Goal: Information Seeking & Learning: Learn about a topic

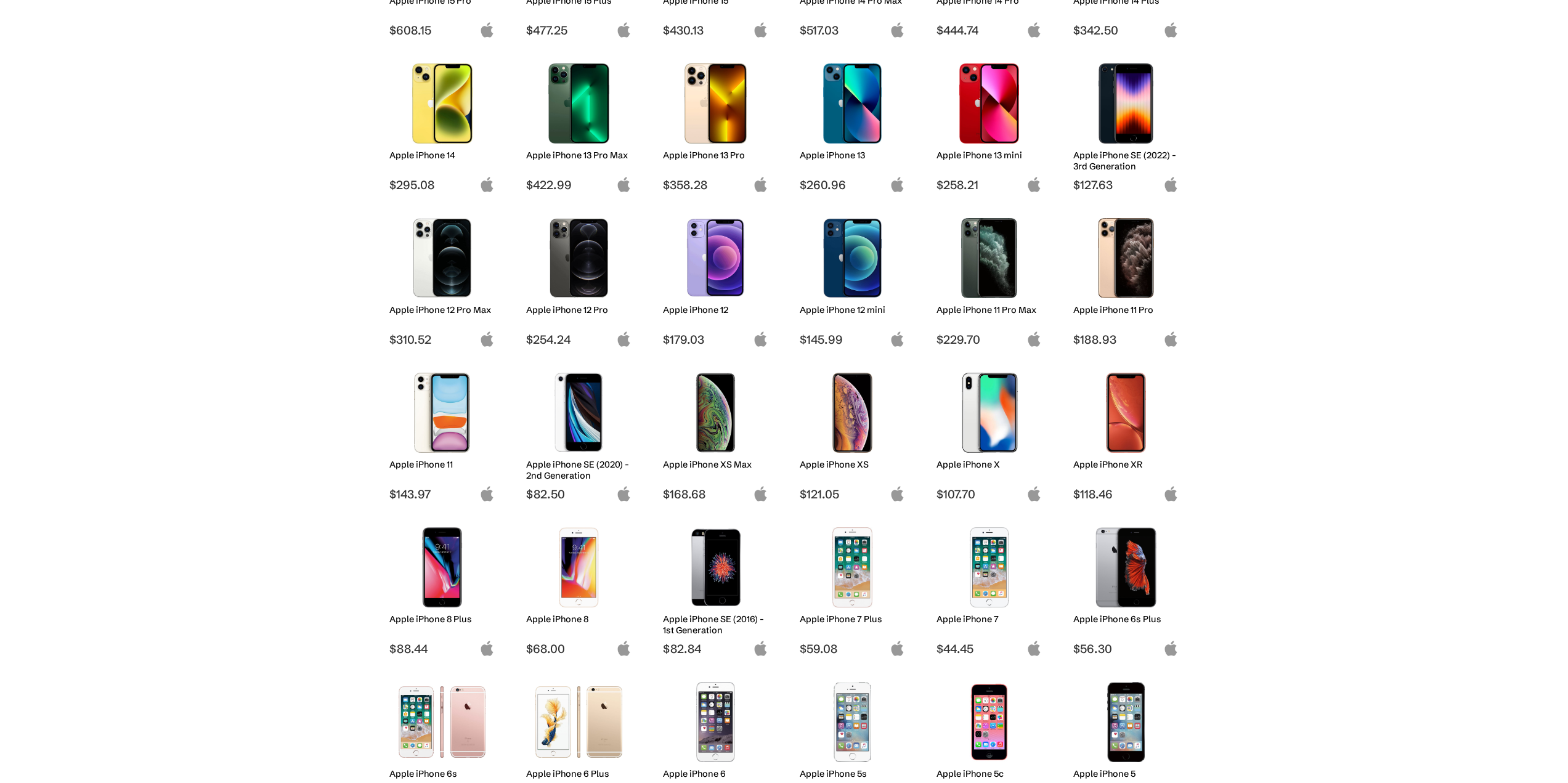
scroll to position [493, 0]
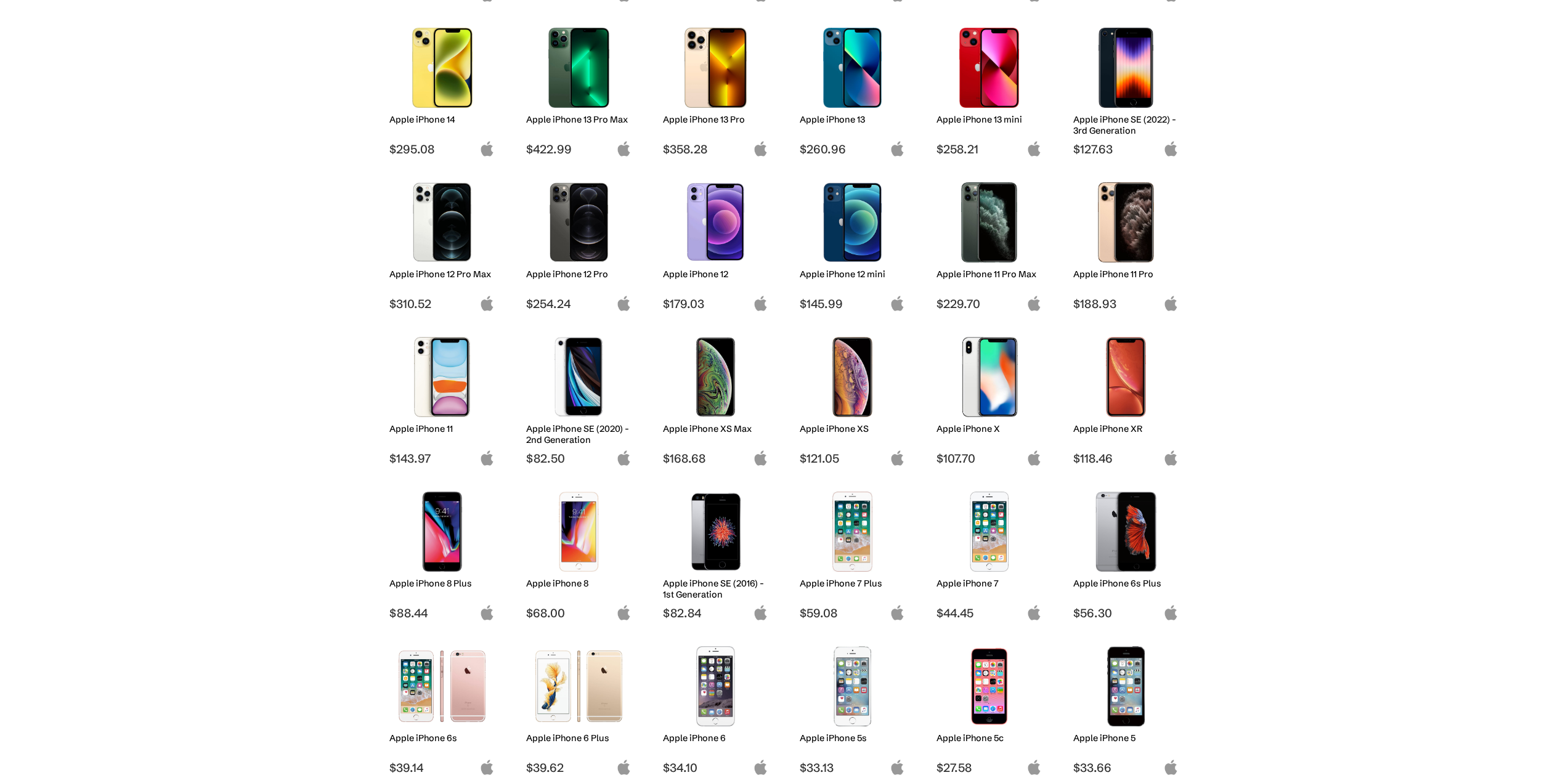
click at [440, 406] on img at bounding box center [442, 377] width 87 height 80
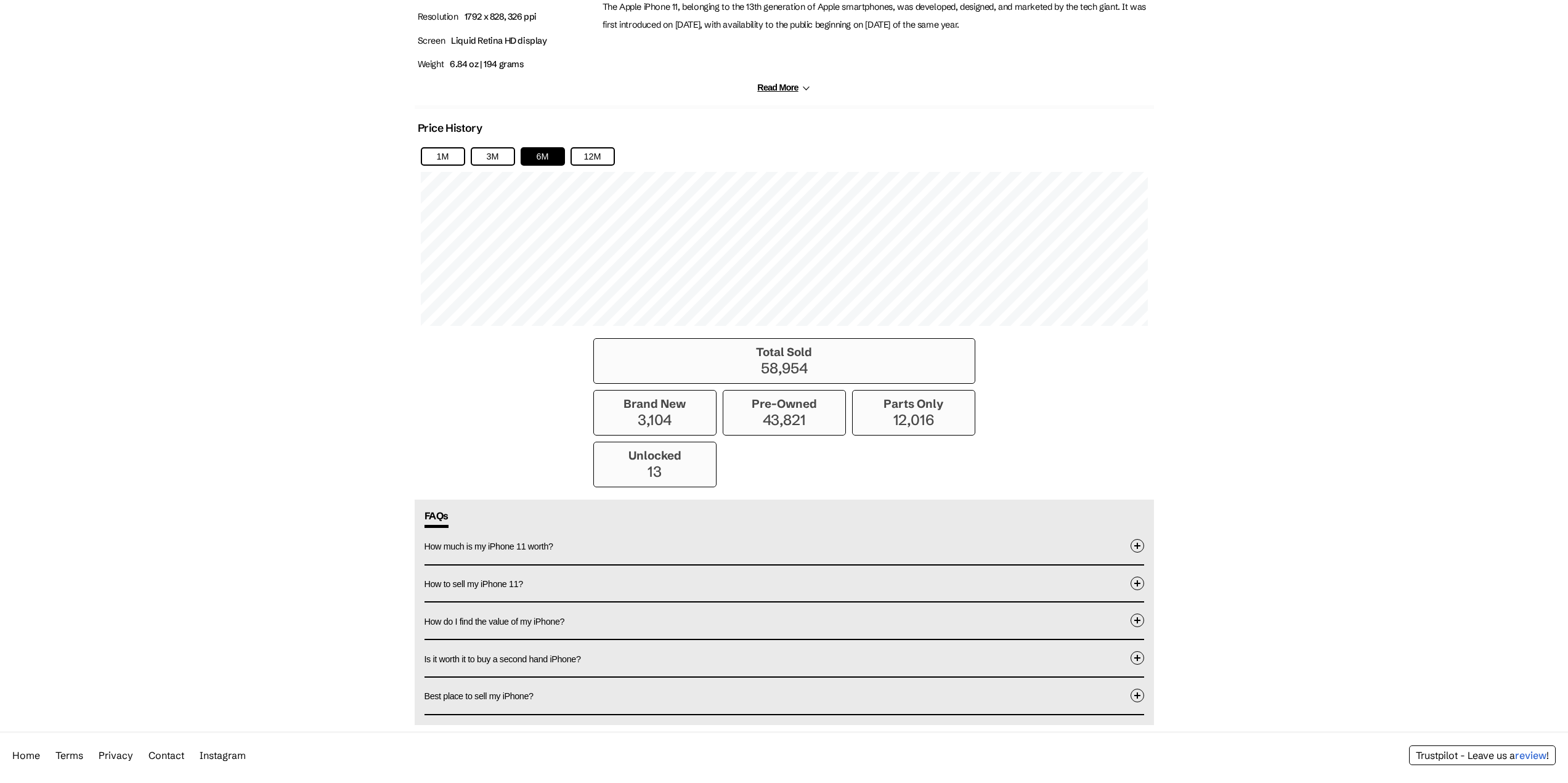
scroll to position [779, 0]
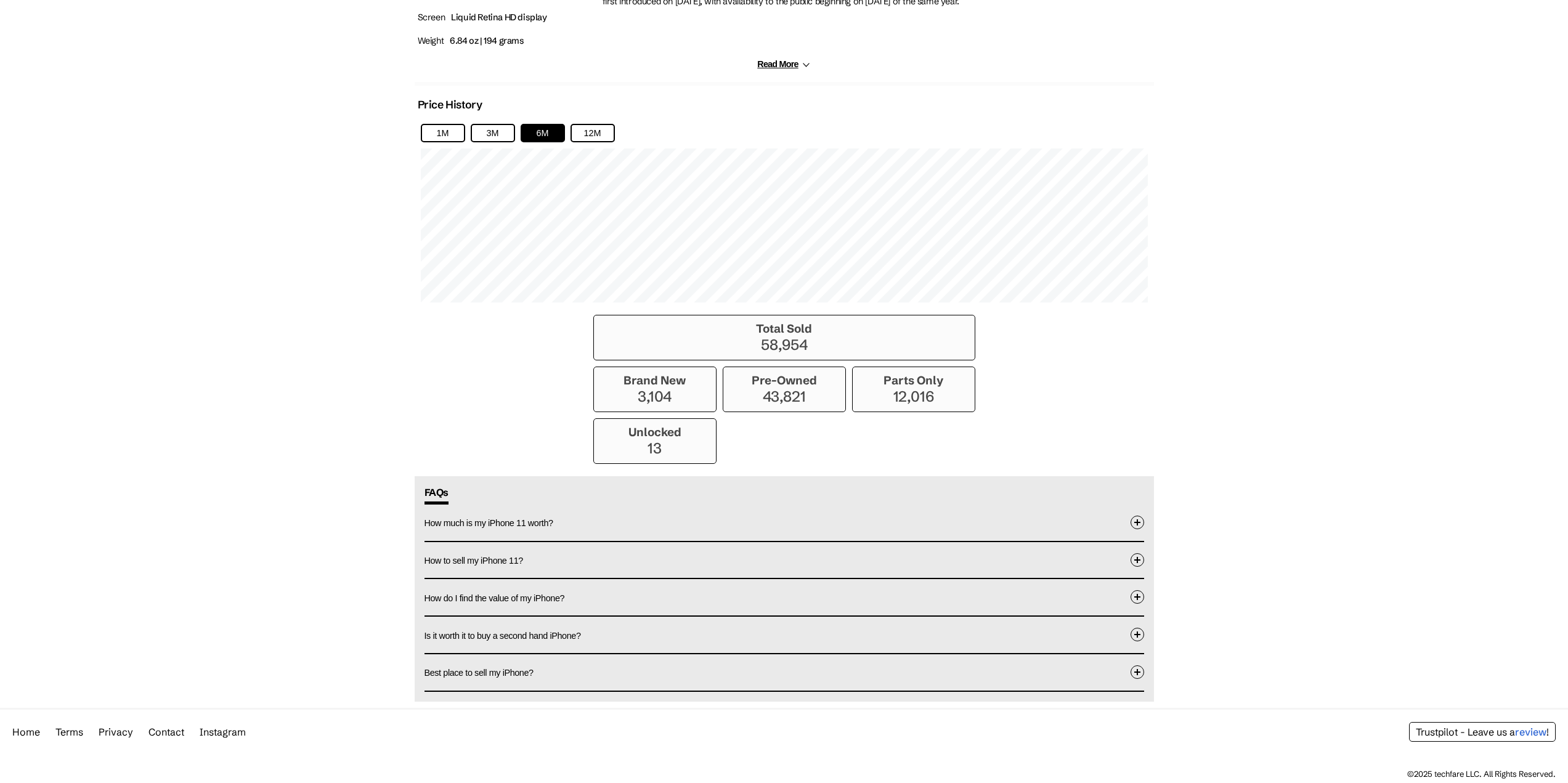
click at [525, 602] on button "How do I find the value of my iPhone?" at bounding box center [784, 598] width 720 height 36
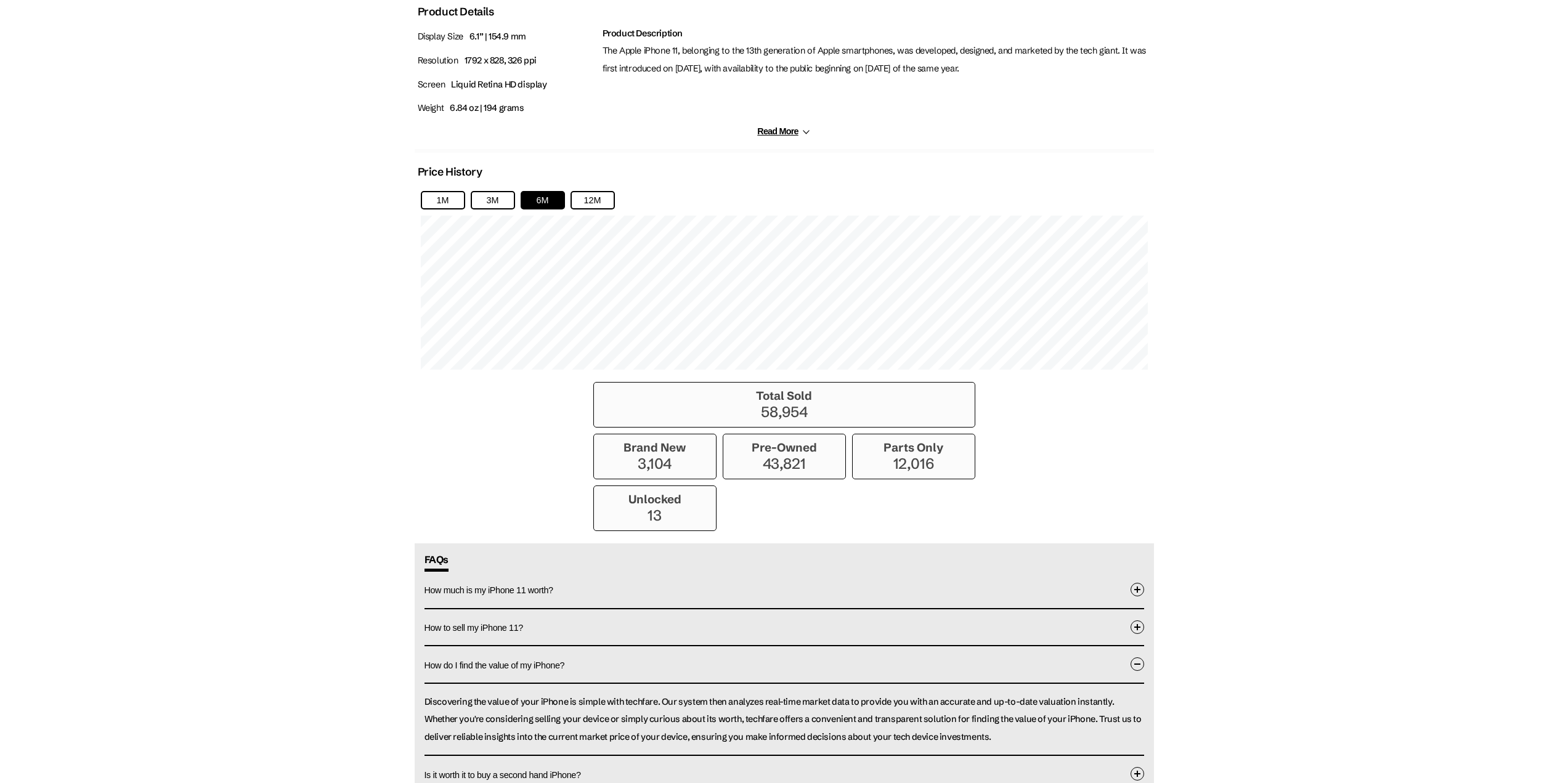
scroll to position [851, 0]
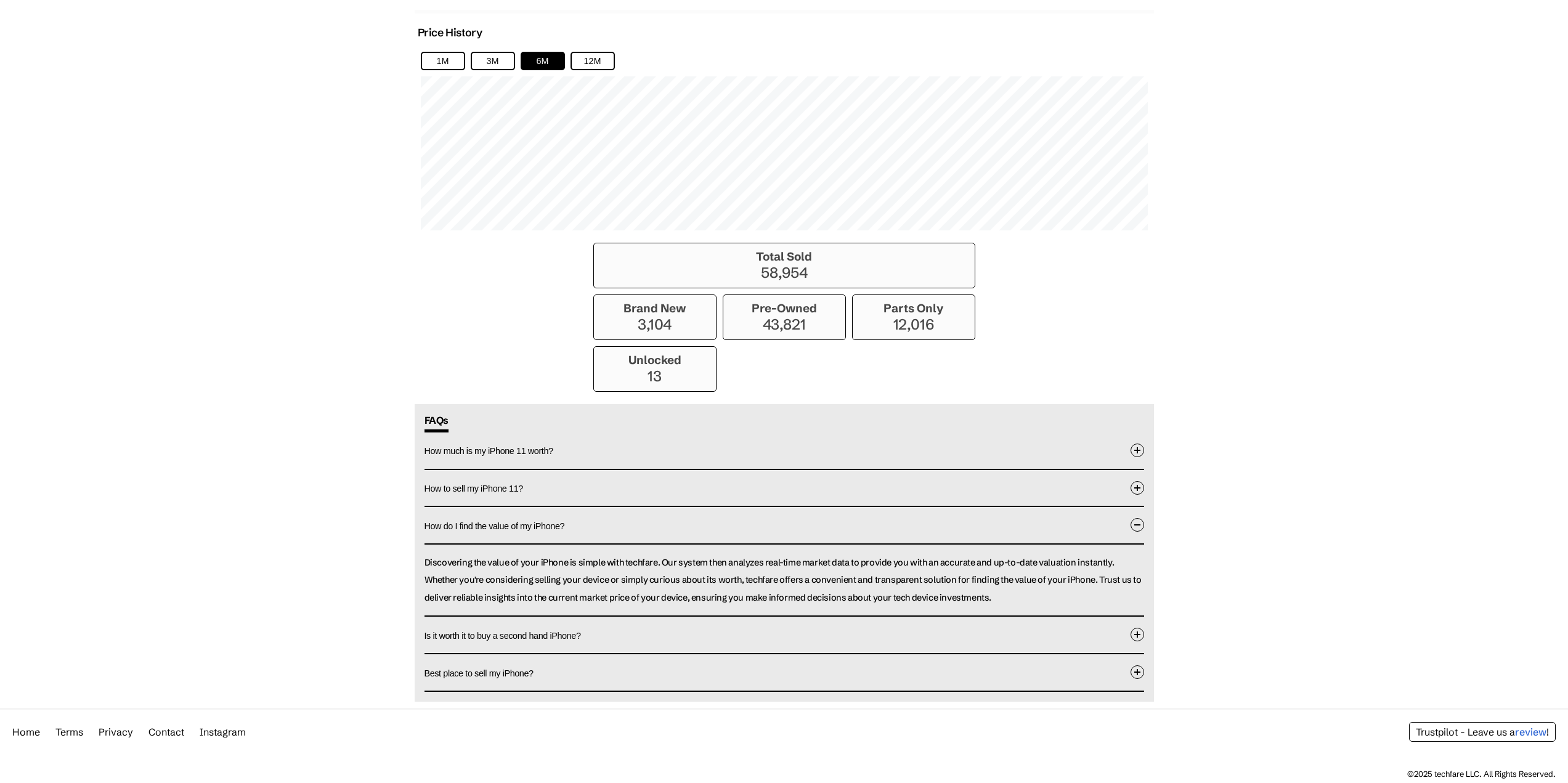
click at [508, 679] on button "Best place to sell my iPhone?" at bounding box center [784, 672] width 720 height 36
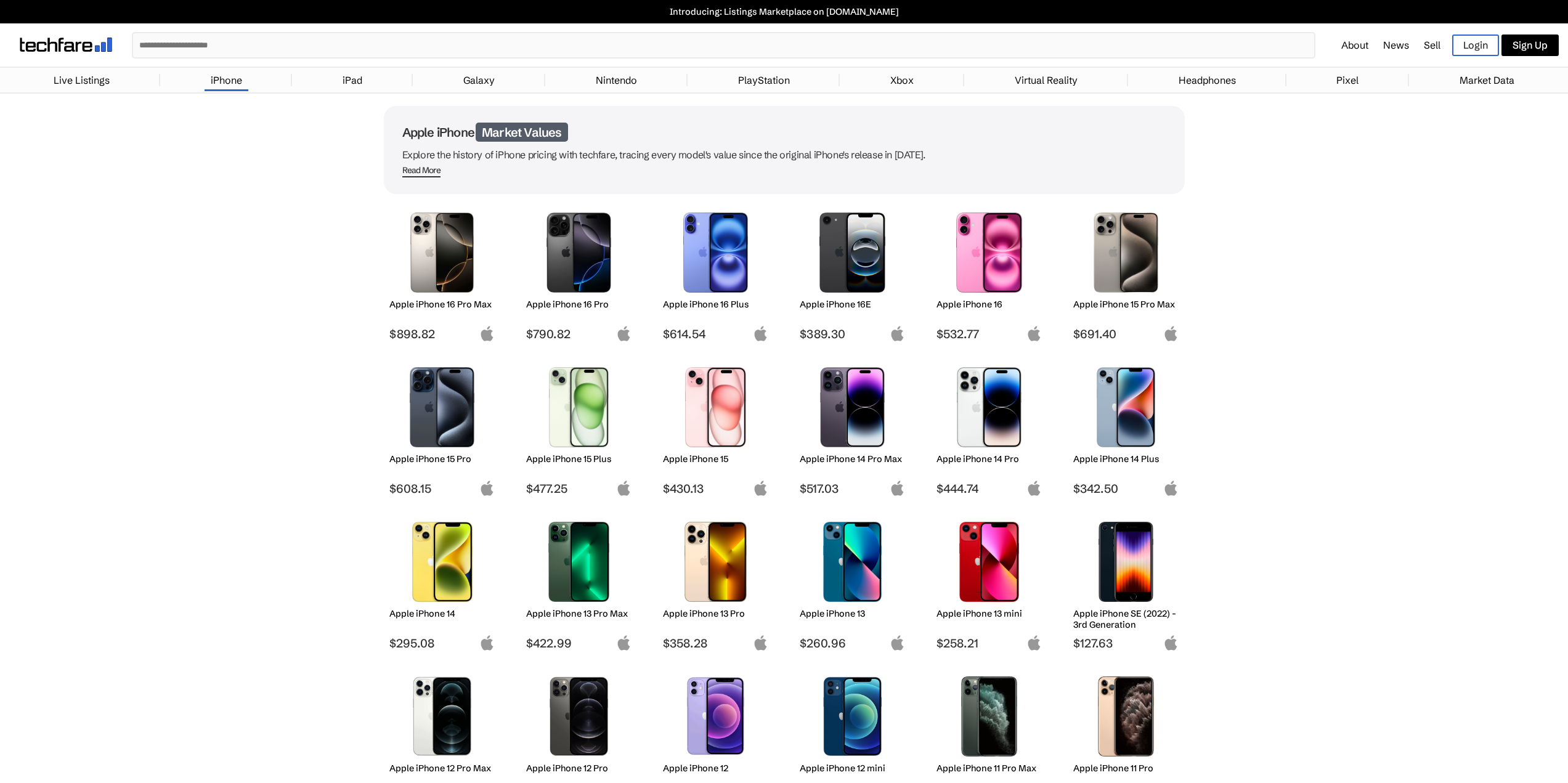
click at [825, 15] on p "Introducing: Listings Marketplace on [DOMAIN_NAME]" at bounding box center [784, 12] width 1556 height 11
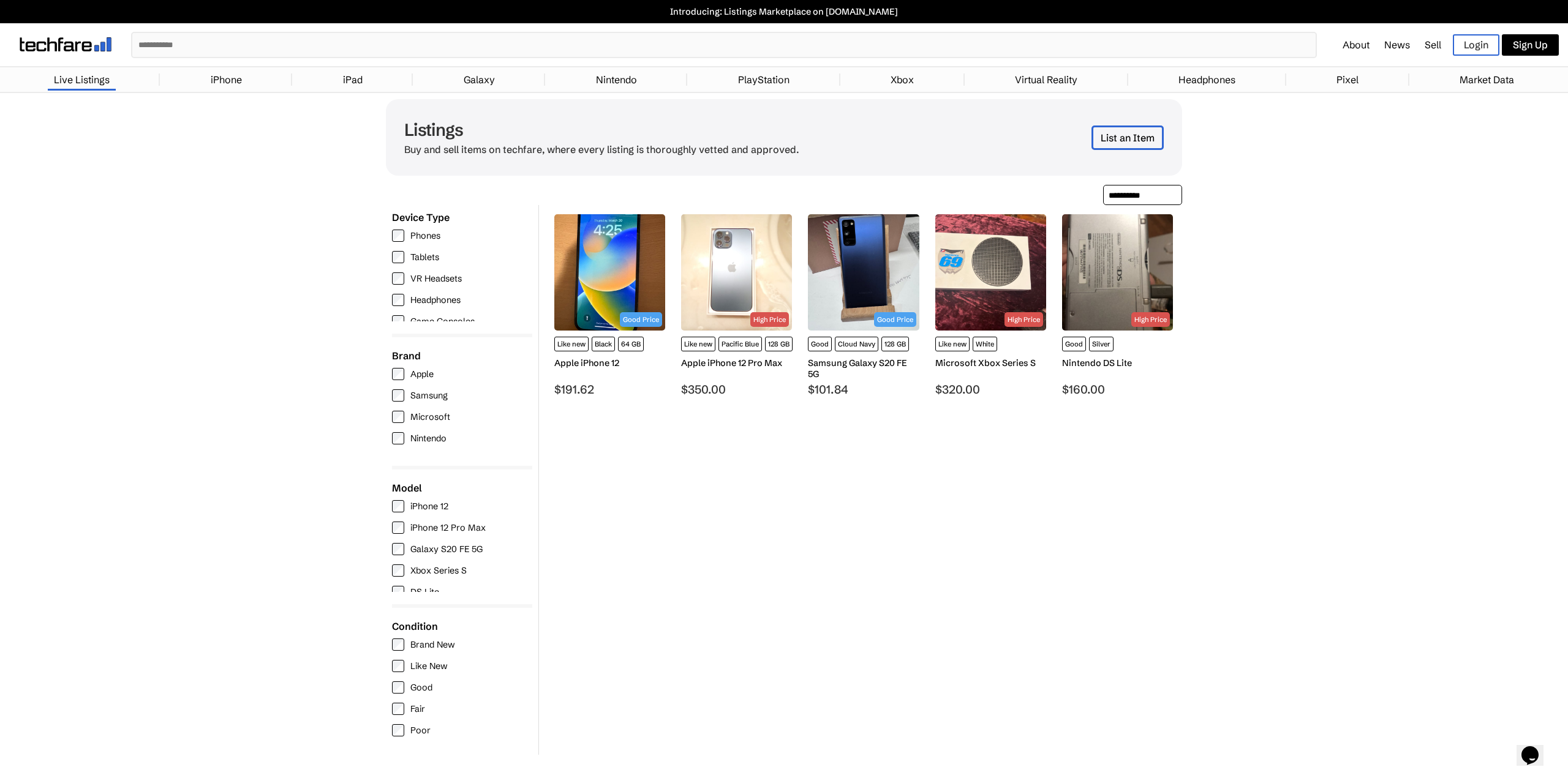
click at [783, 75] on link "PlayStation" at bounding box center [764, 79] width 64 height 24
click at [269, 83] on li "iPhone" at bounding box center [226, 79] width 132 height 19
click at [233, 79] on link "iPhone" at bounding box center [227, 79] width 44 height 24
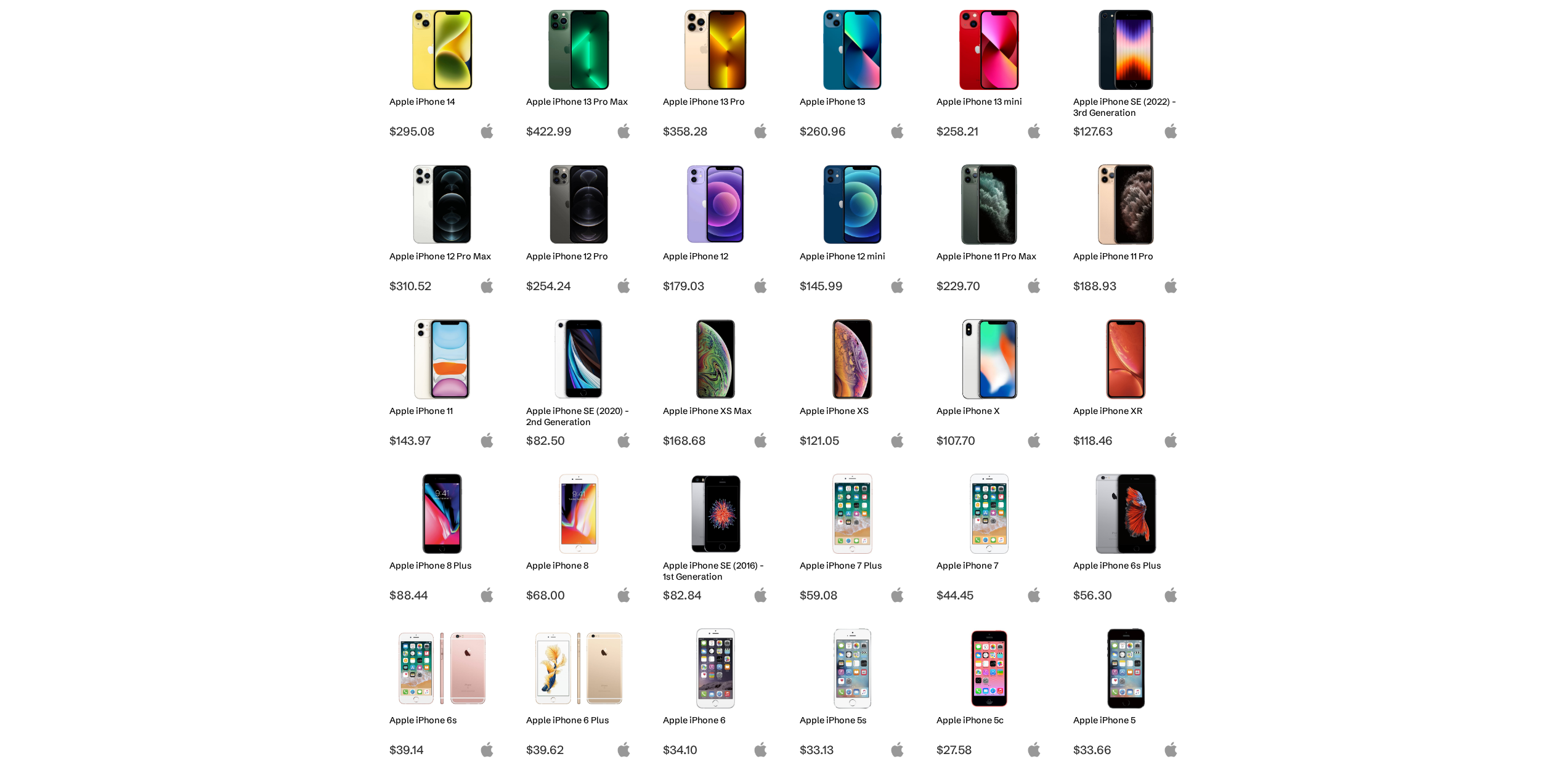
scroll to position [493, 0]
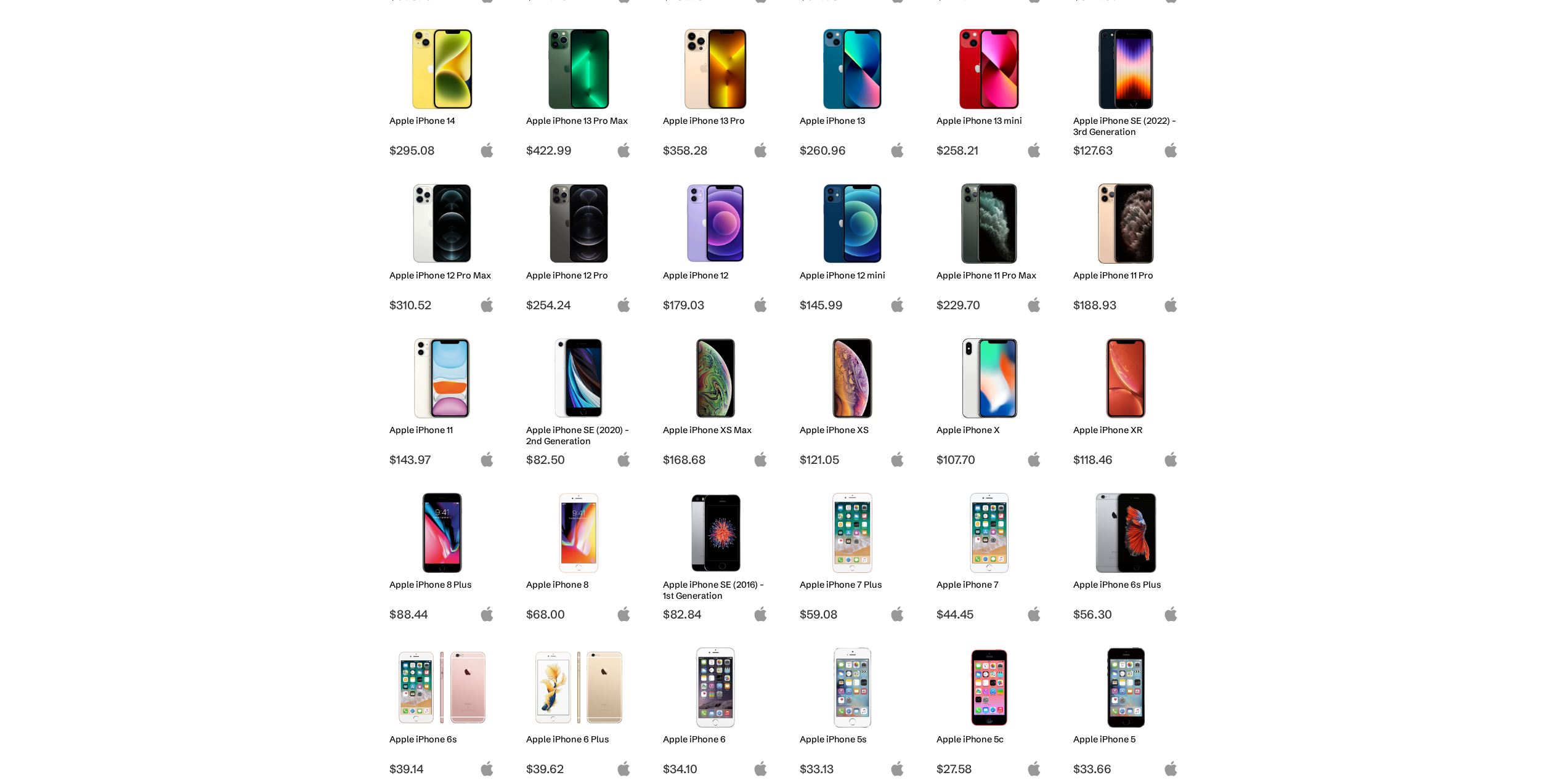
click at [422, 384] on img at bounding box center [442, 378] width 87 height 80
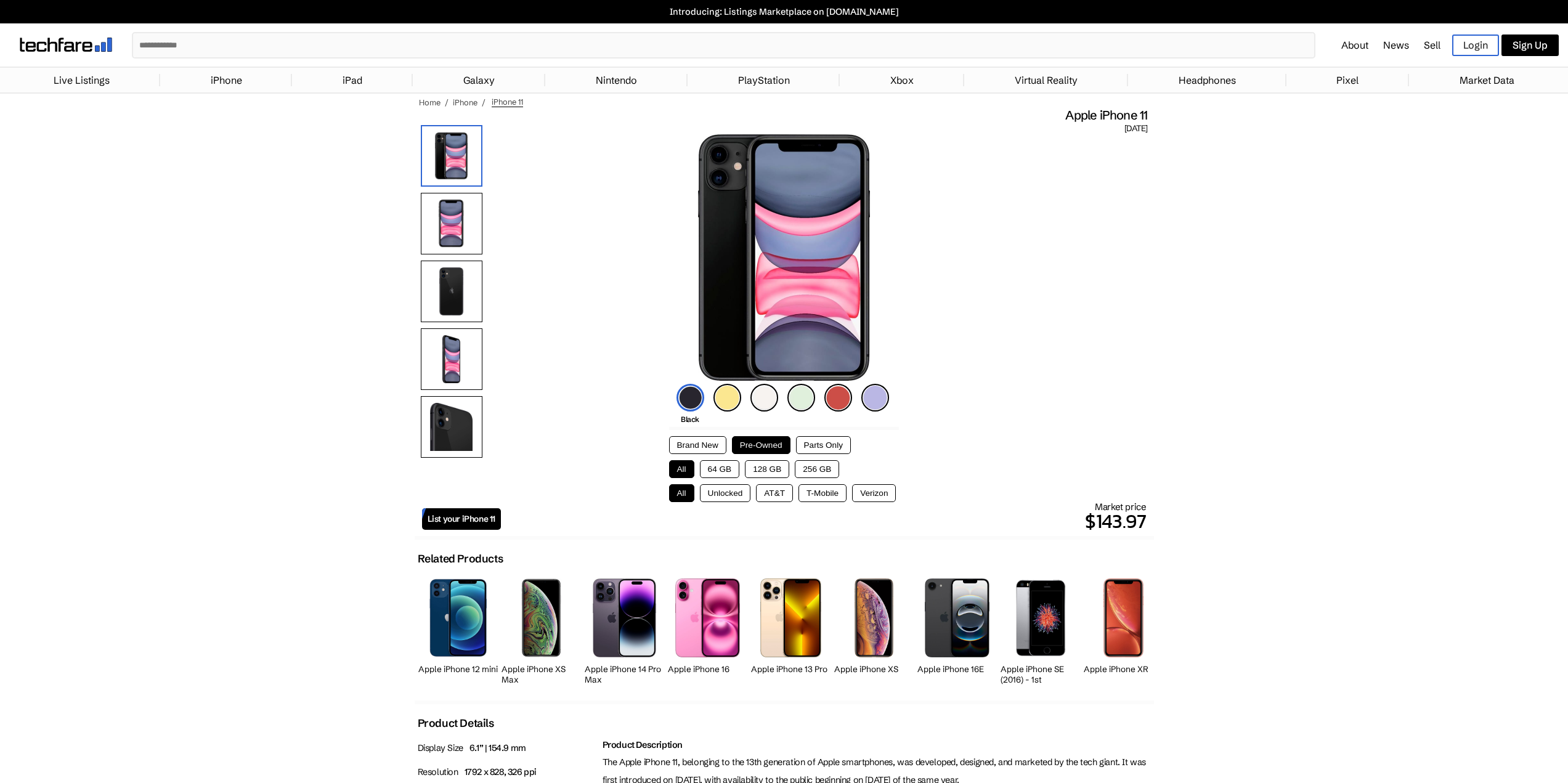
click at [806, 469] on button "256 GB" at bounding box center [817, 469] width 44 height 18
click at [690, 467] on button "All" at bounding box center [681, 469] width 25 height 18
